Goal: Information Seeking & Learning: Learn about a topic

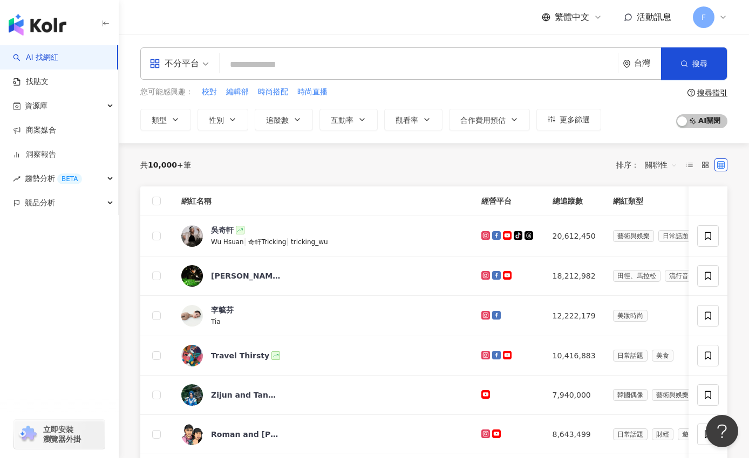
click at [266, 64] on input "search" at bounding box center [418, 64] width 389 height 20
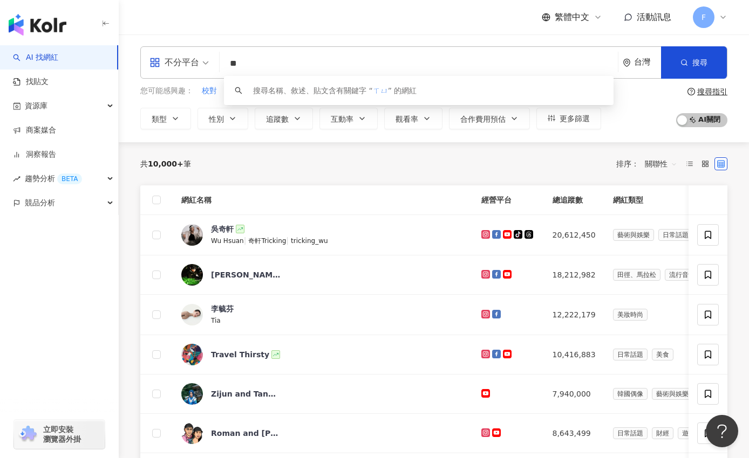
type input "*"
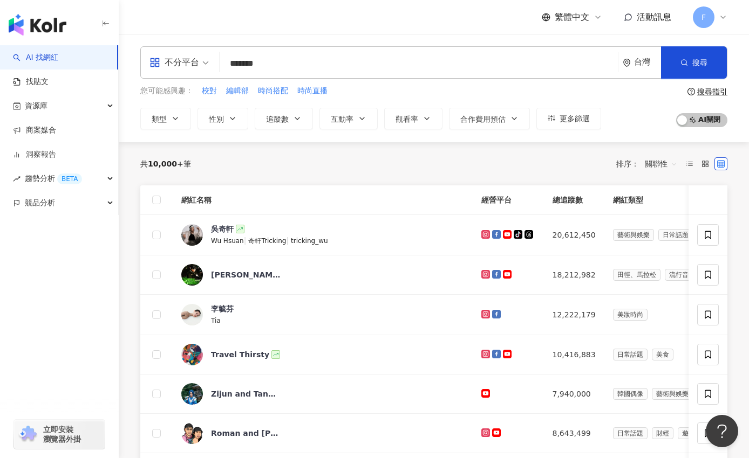
type input "*******"
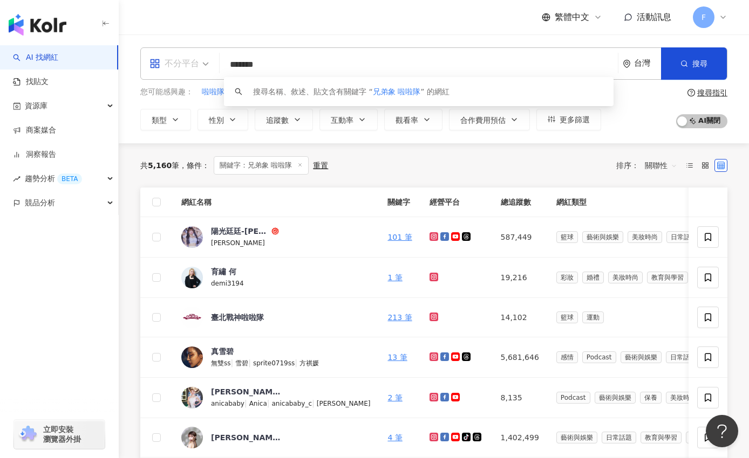
click at [204, 63] on span "不分平台" at bounding box center [178, 63] width 59 height 17
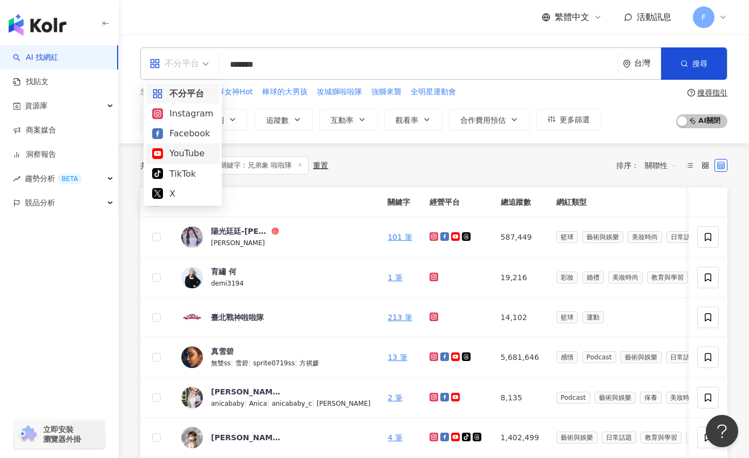
drag, startPoint x: 80, startPoint y: 302, endPoint x: 74, endPoint y: 294, distance: 10.0
click at [80, 301] on div "AI 找網紅 找貼文 資源庫 商案媒合 洞察報告 趨勢分析 BETA 競品分析 立即安裝 瀏覽器外掛" at bounding box center [59, 251] width 119 height 413
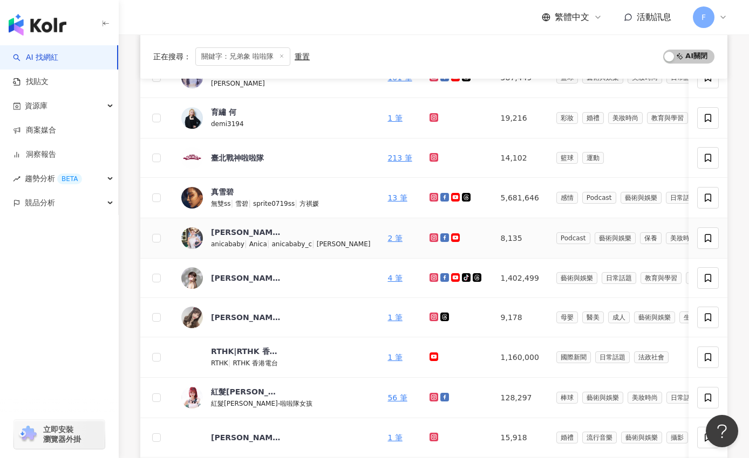
scroll to position [188, 0]
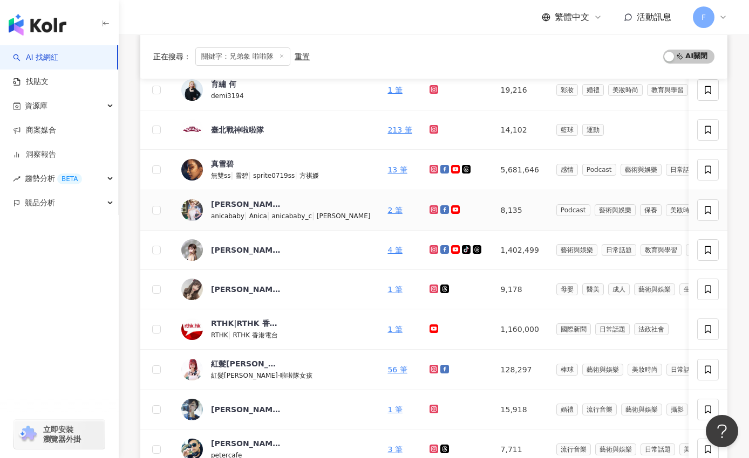
click at [440, 209] on icon at bounding box center [444, 209] width 9 height 9
click at [431, 210] on icon at bounding box center [433, 209] width 4 height 4
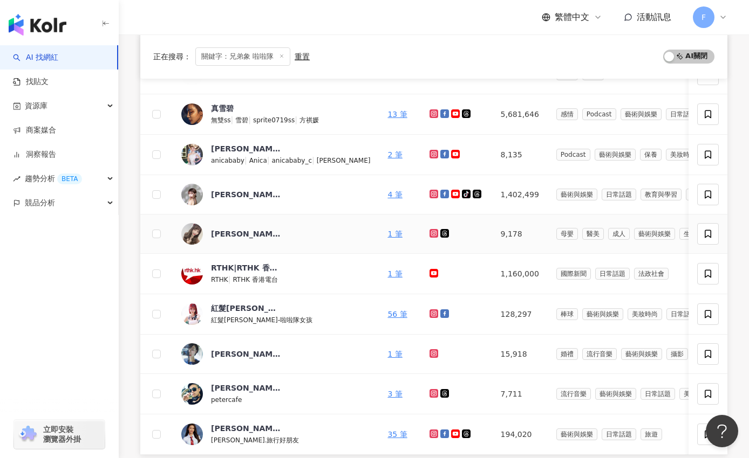
scroll to position [272, 0]
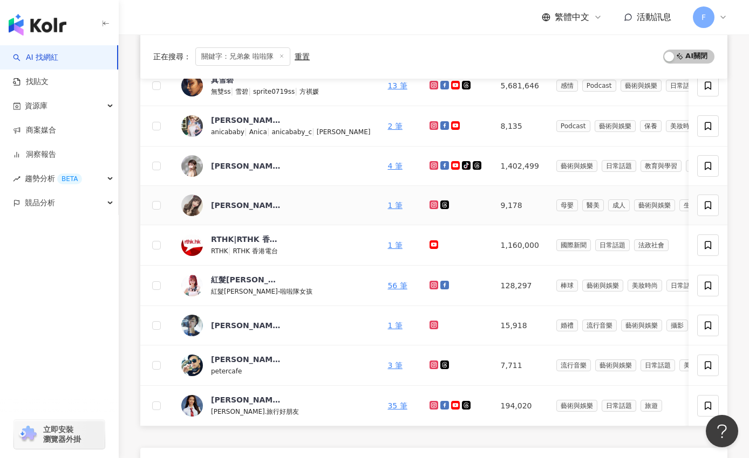
click at [433, 205] on icon at bounding box center [434, 205] width 2 height 2
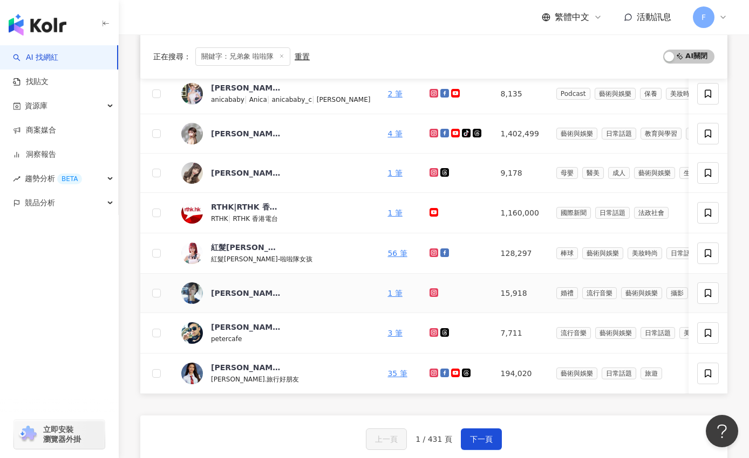
scroll to position [321, 0]
